Goal: Transaction & Acquisition: Download file/media

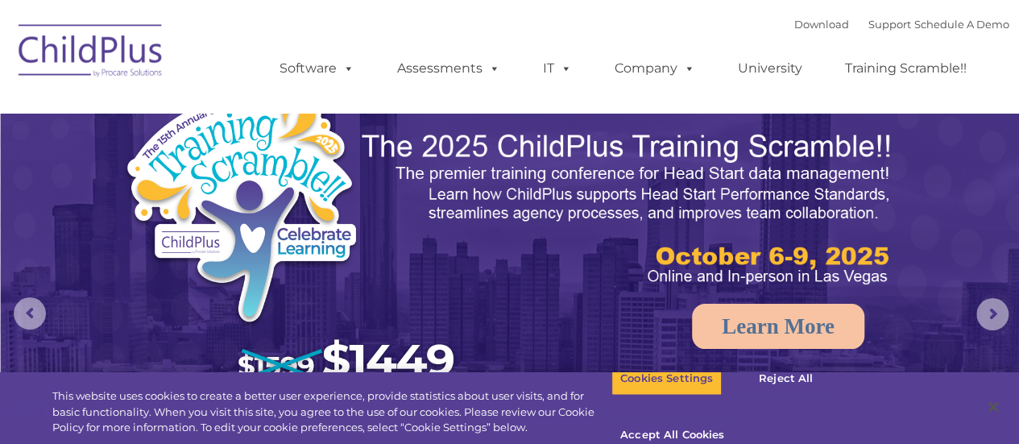
select select "MEDIUM"
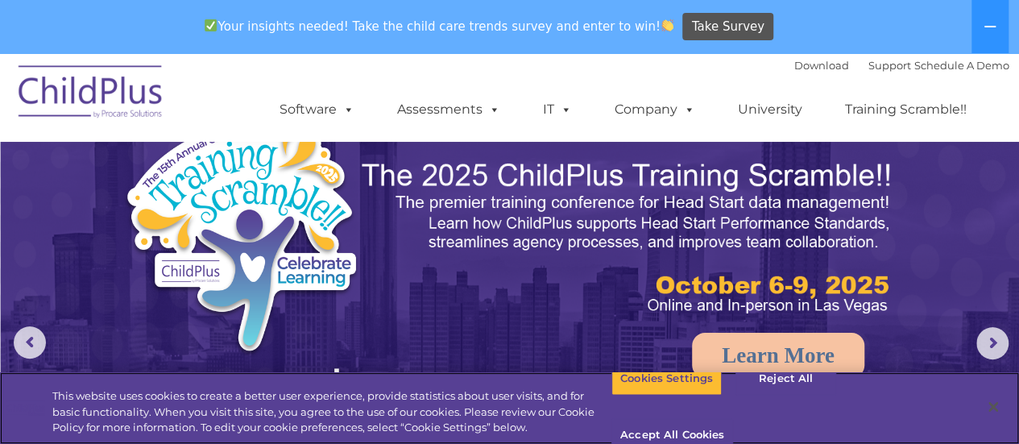
scroll to position [86, 0]
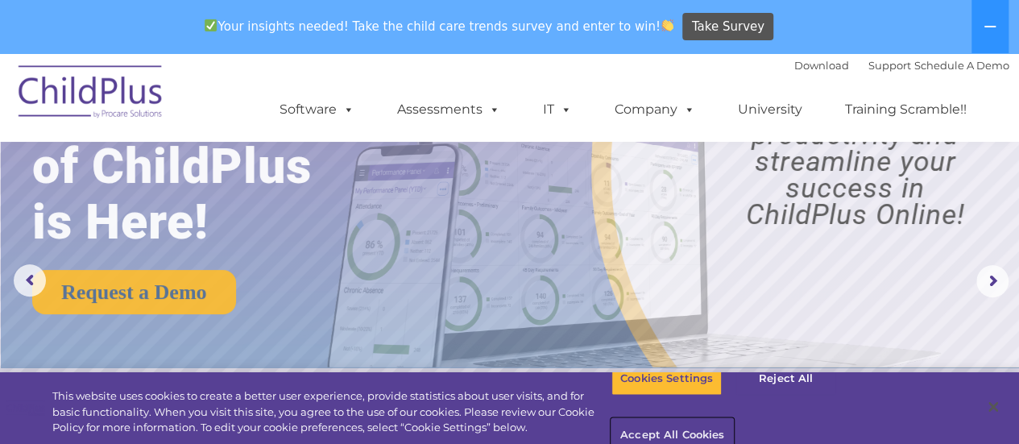
click at [733, 419] on button "Accept All Cookies" at bounding box center [673, 436] width 122 height 34
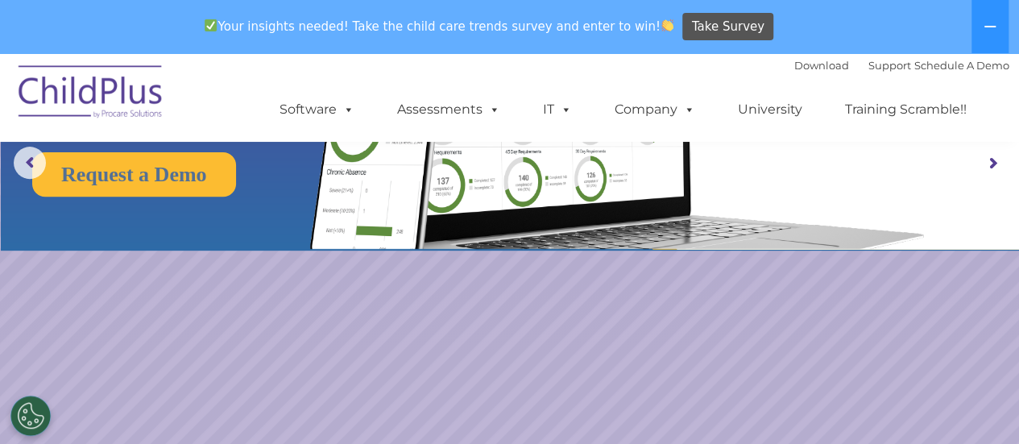
scroll to position [202, 0]
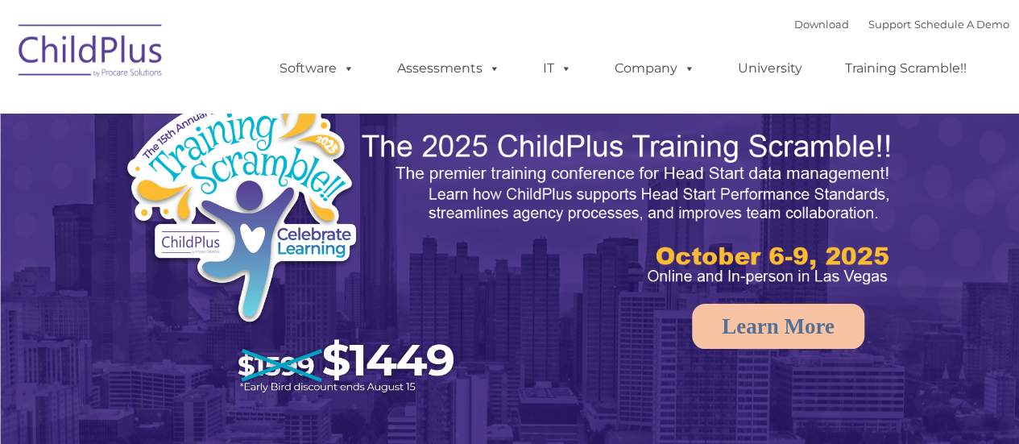
select select "MEDIUM"
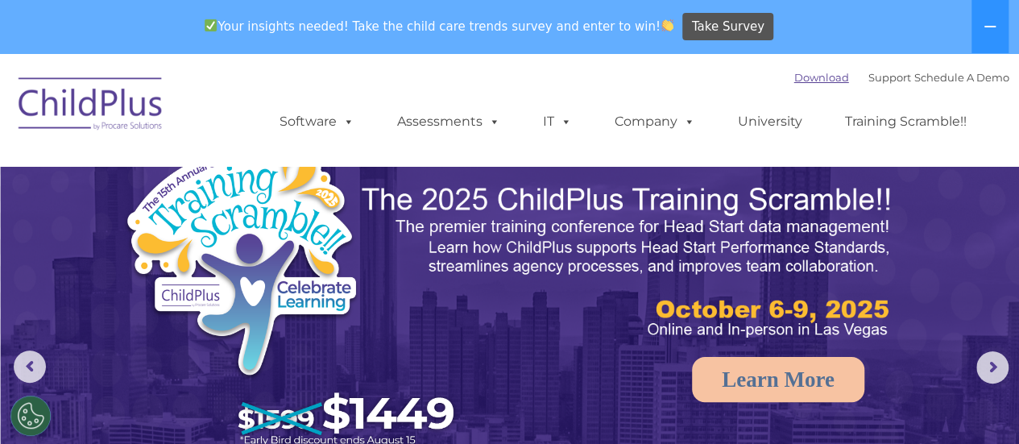
click at [807, 80] on link "Download" at bounding box center [821, 77] width 55 height 13
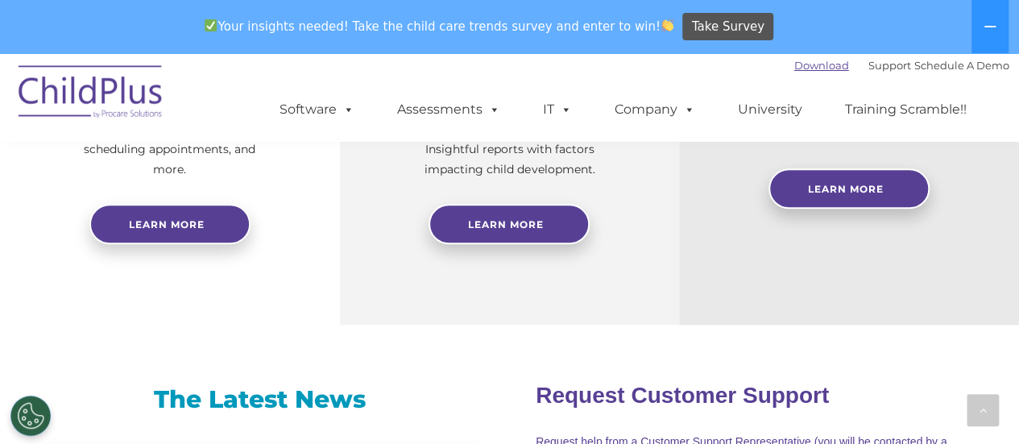
scroll to position [836, 0]
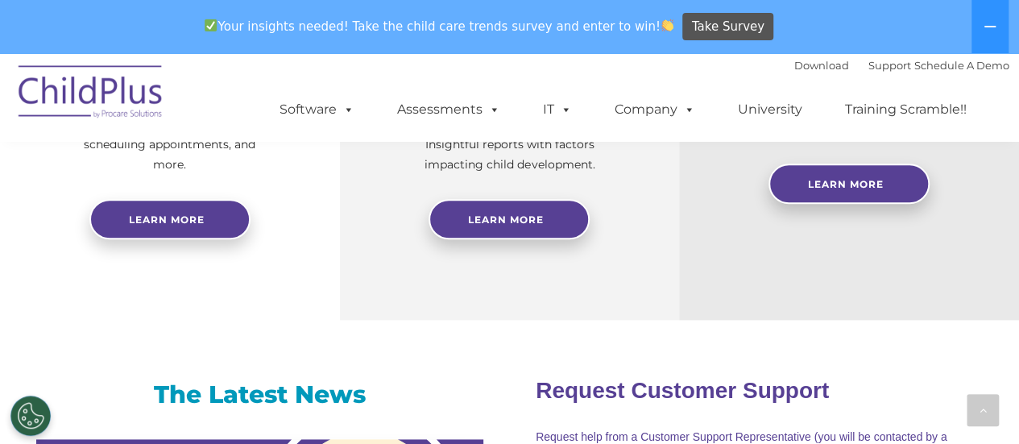
click at [120, 93] on img at bounding box center [90, 94] width 161 height 81
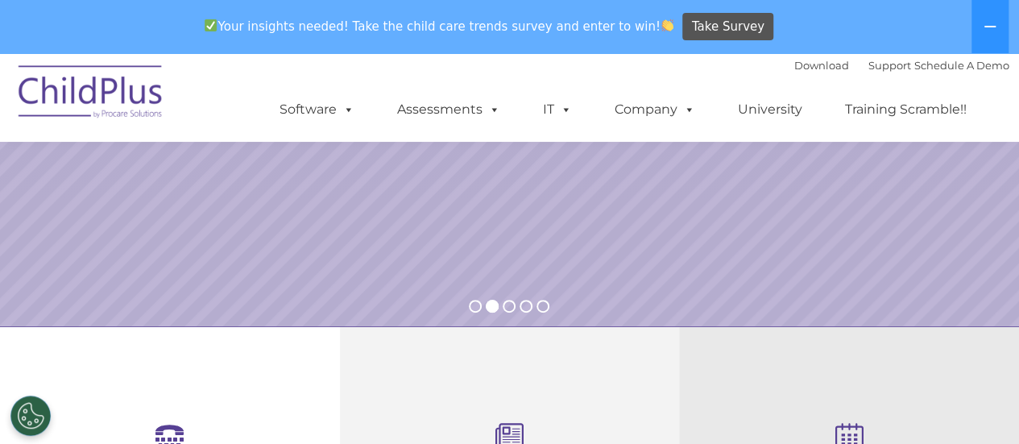
scroll to position [355, 0]
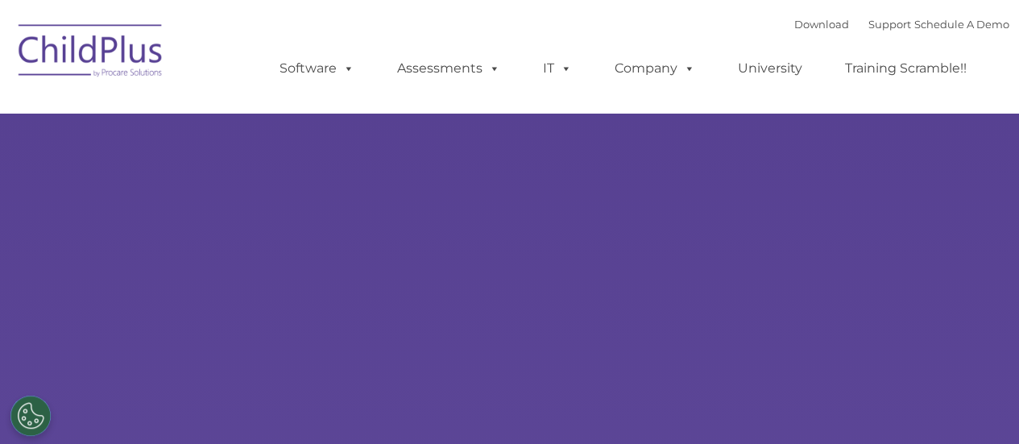
type input ""
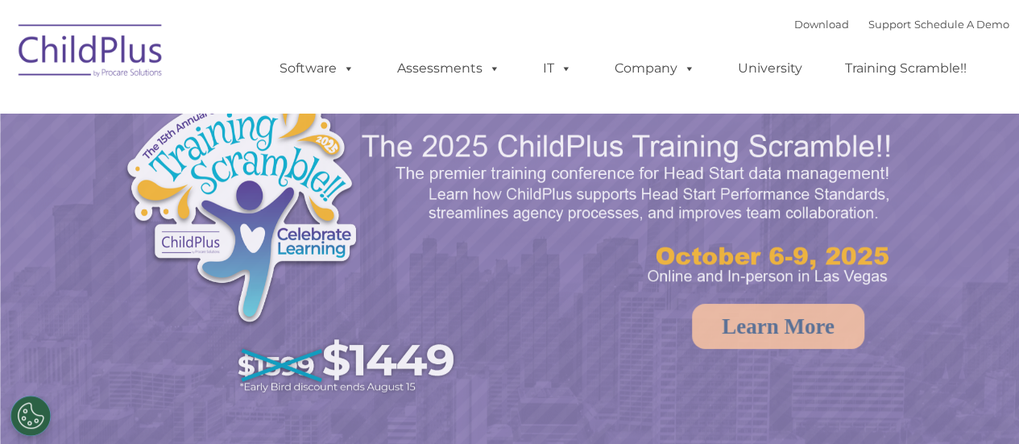
select select "MEDIUM"
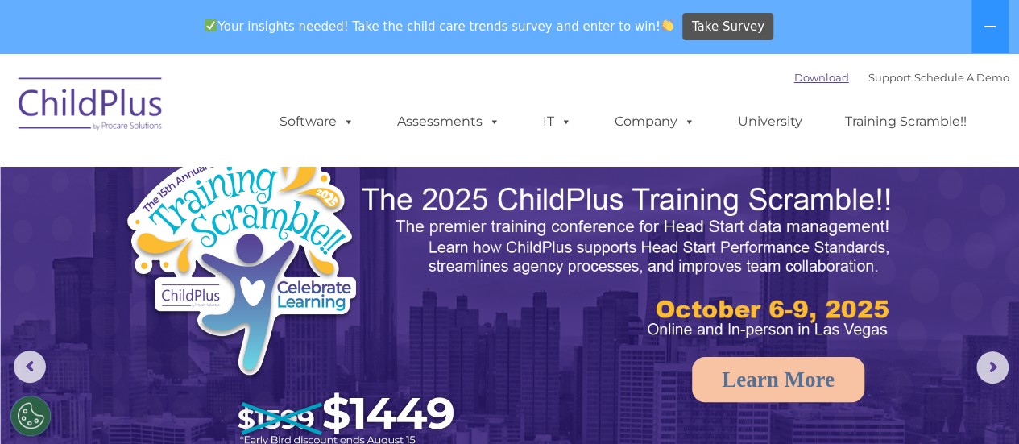
click at [803, 79] on link "Download" at bounding box center [821, 77] width 55 height 13
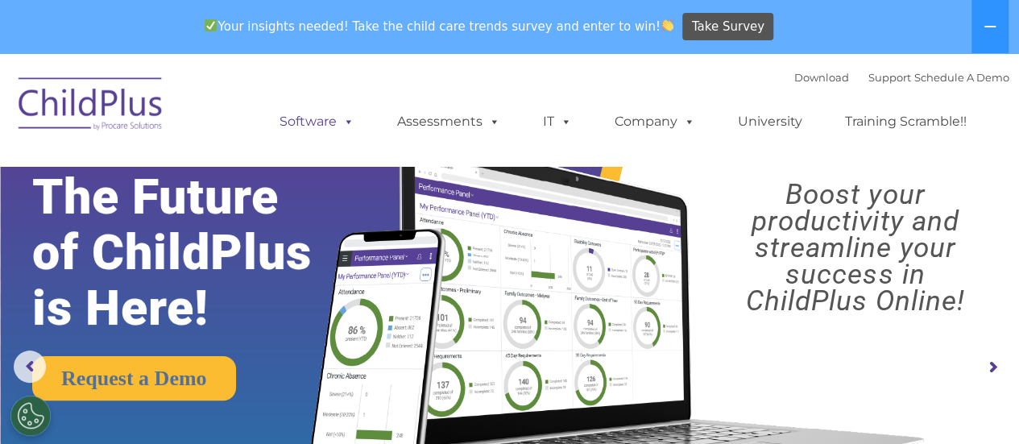
click at [351, 127] on span at bounding box center [346, 121] width 18 height 15
